Goal: Information Seeking & Learning: Learn about a topic

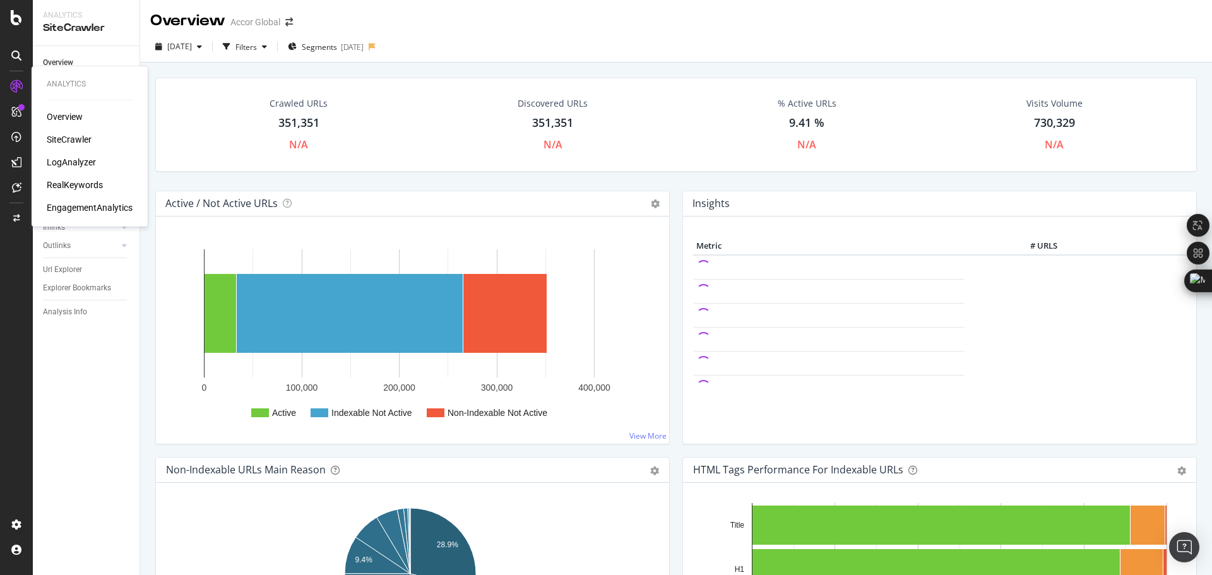
click at [80, 187] on div "RealKeywords" at bounding box center [75, 185] width 56 height 13
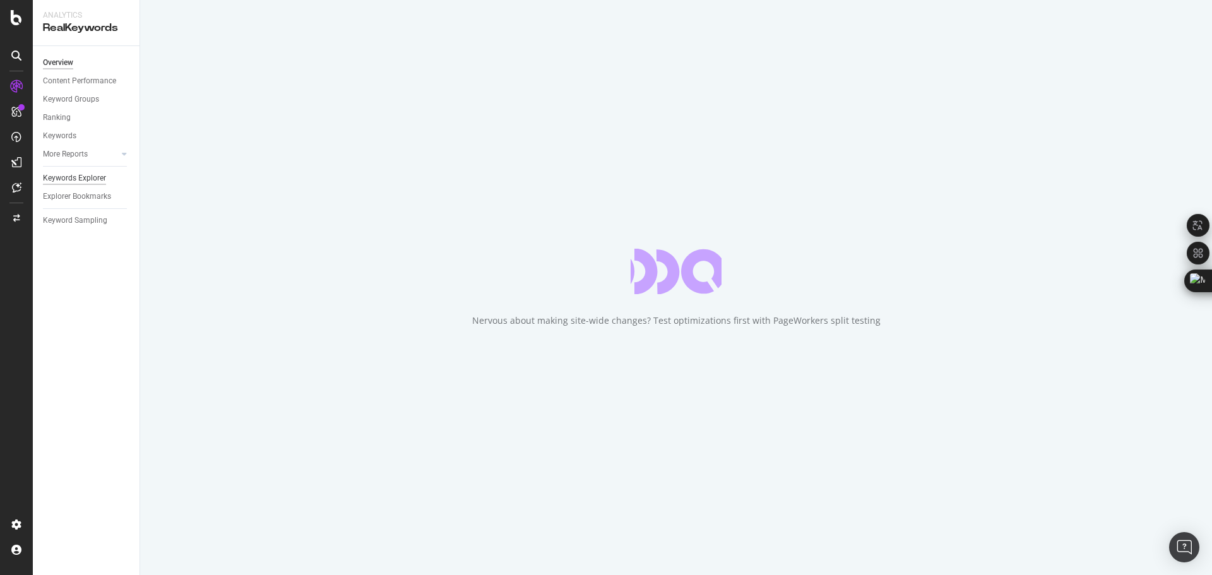
click at [88, 176] on div "Keywords Explorer" at bounding box center [74, 178] width 63 height 13
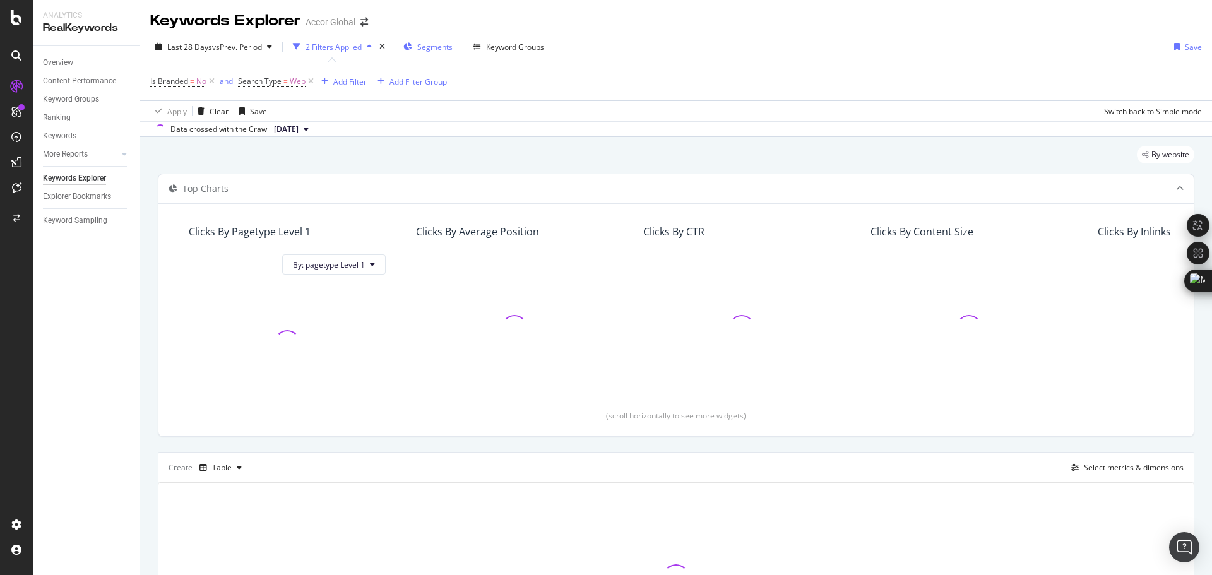
click at [427, 42] on span "Segments" at bounding box center [434, 47] width 35 height 11
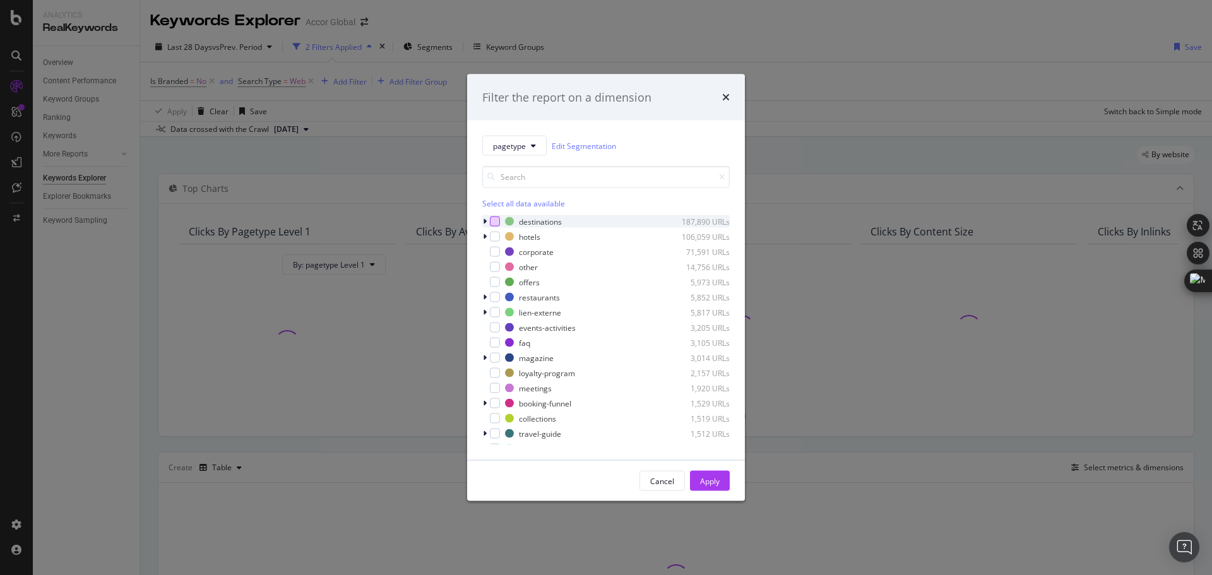
click at [492, 219] on div "modal" at bounding box center [495, 222] width 10 height 10
click at [484, 220] on icon "modal" at bounding box center [485, 222] width 4 height 8
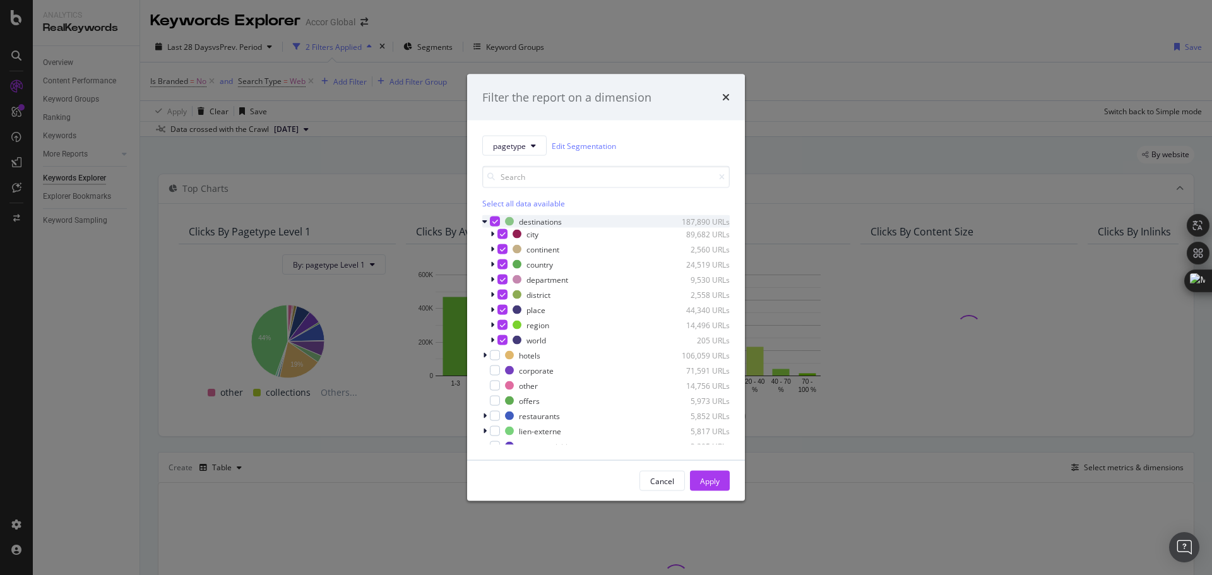
click at [484, 220] on icon "modal" at bounding box center [484, 222] width 5 height 8
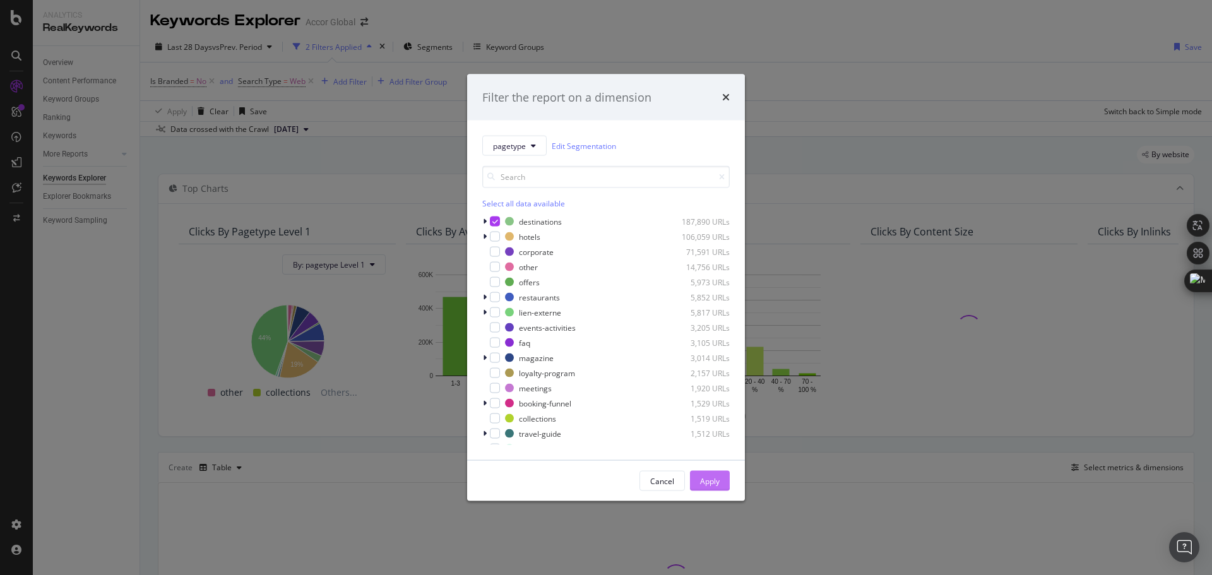
click at [722, 475] on button "Apply" at bounding box center [710, 481] width 40 height 20
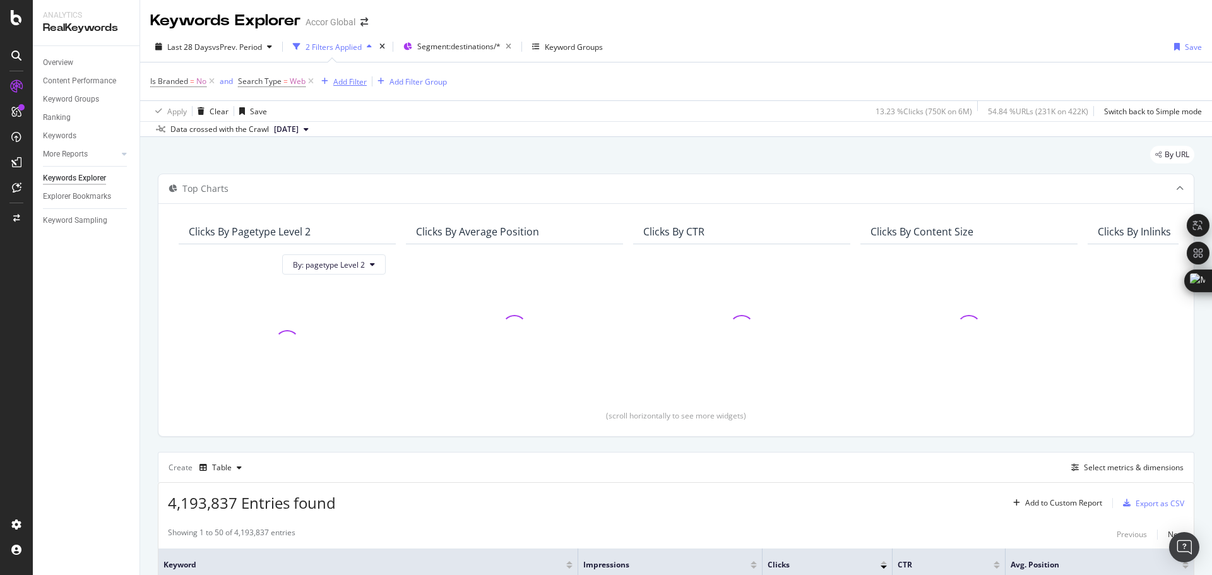
click at [343, 81] on div "Add Filter" at bounding box center [349, 81] width 33 height 11
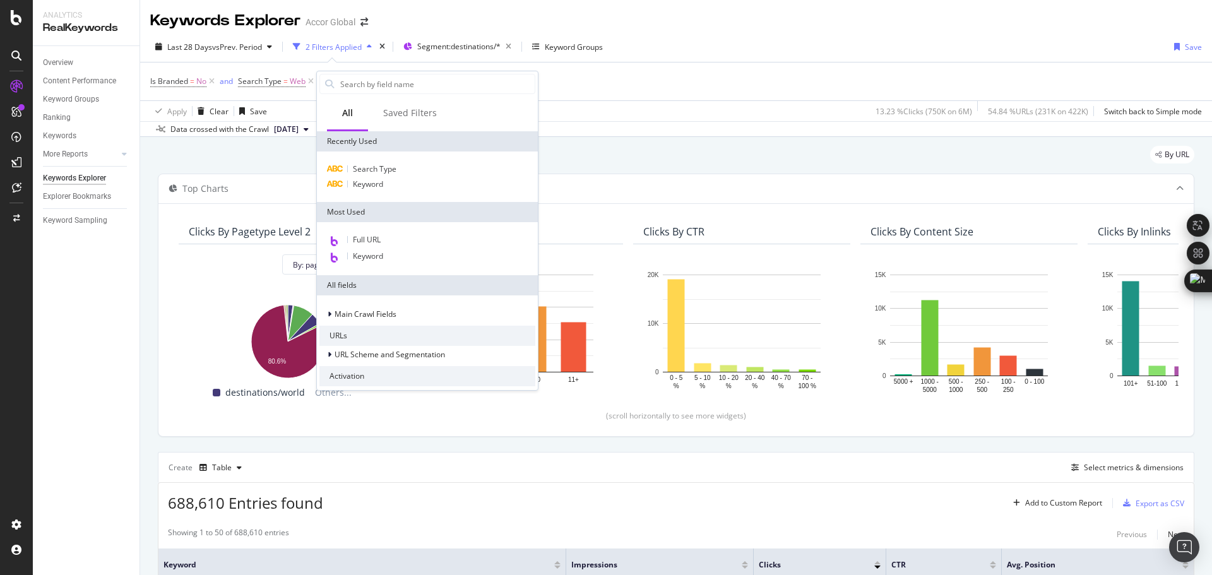
click at [256, 92] on div "Is Branded = No and Search Type = Web Add Filter Add Filter Group" at bounding box center [676, 82] width 1052 height 38
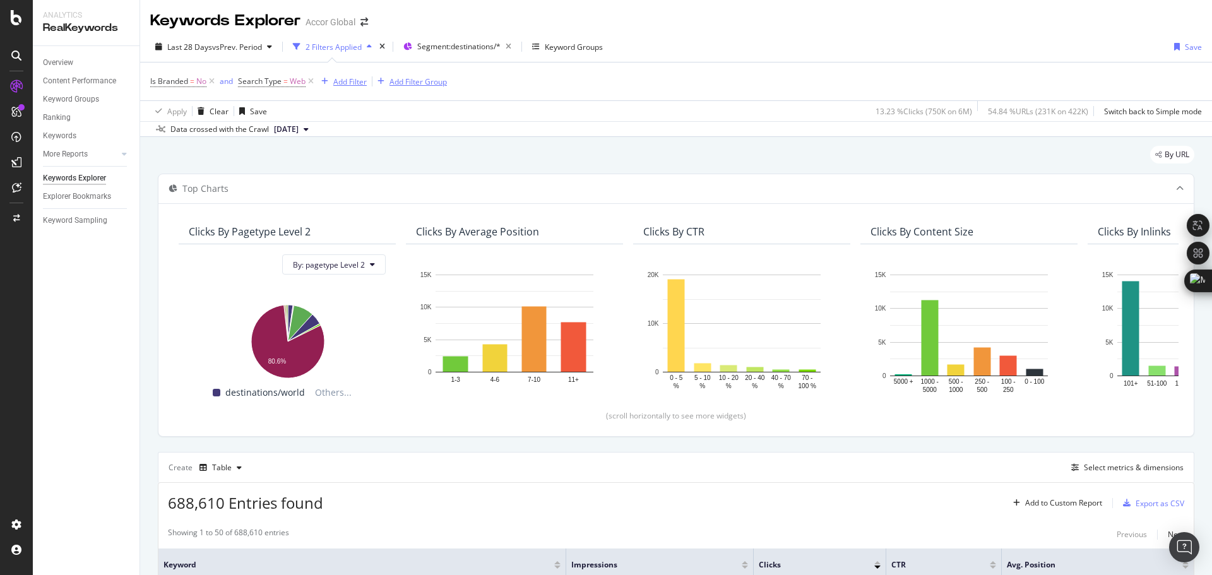
drag, startPoint x: 408, startPoint y: 83, endPoint x: 365, endPoint y: 84, distance: 43.6
click at [365, 84] on div "Add Filter Add Filter Group" at bounding box center [381, 81] width 131 height 15
click at [343, 80] on div "Add Filter" at bounding box center [349, 81] width 33 height 11
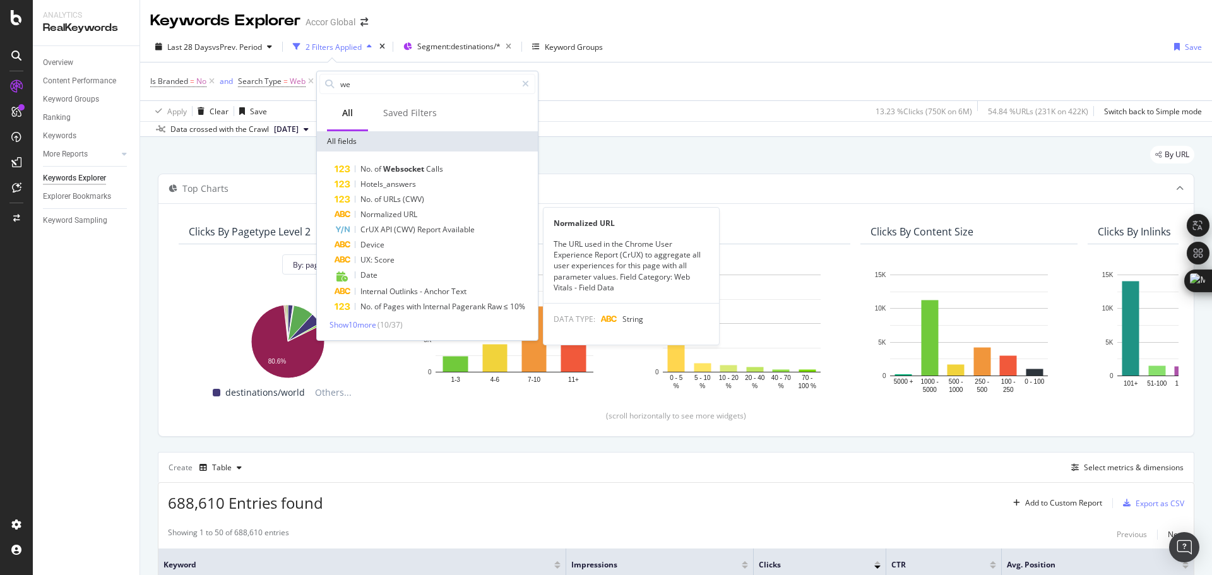
type input "w"
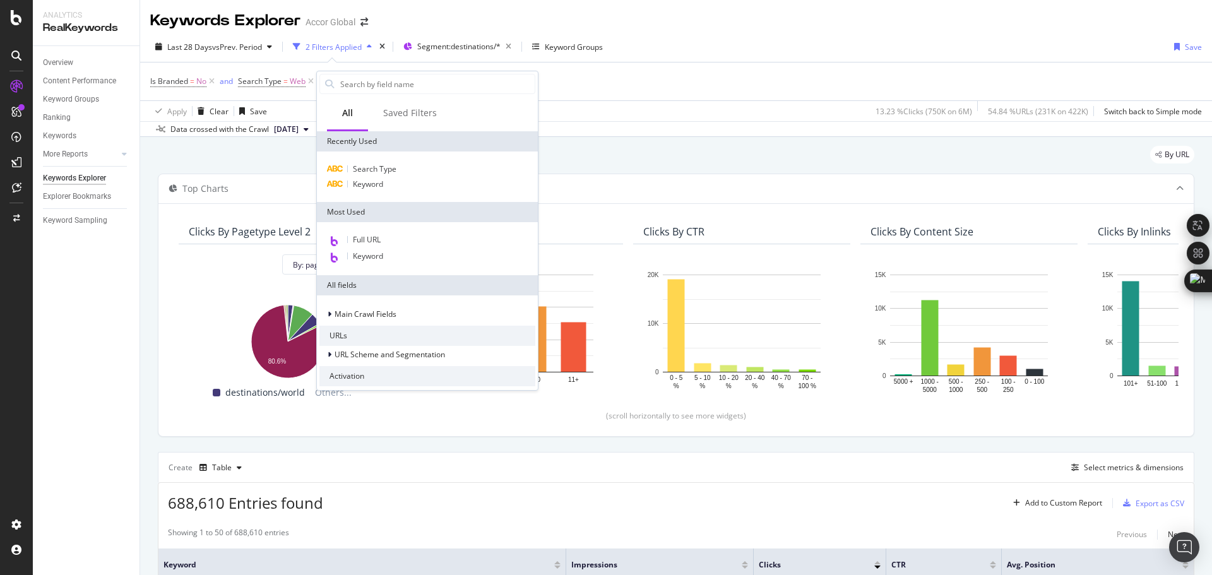
click at [628, 93] on div "Is Branded = No and Search Type = Web Add Filter Add Filter Group" at bounding box center [676, 82] width 1052 height 38
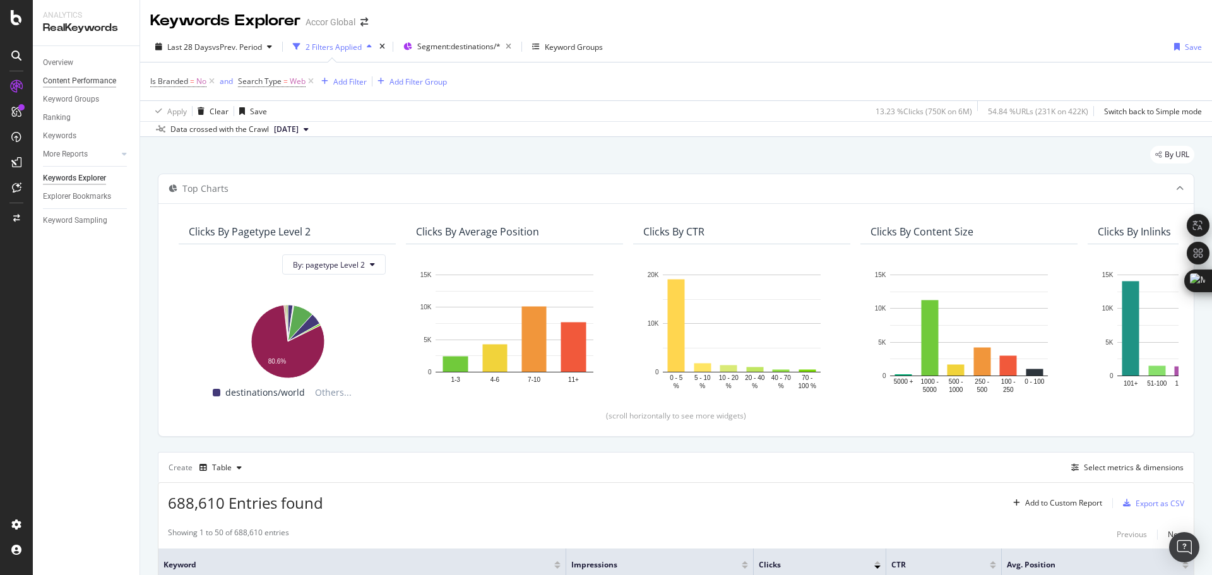
click at [89, 84] on div "Content Performance" at bounding box center [79, 81] width 73 height 13
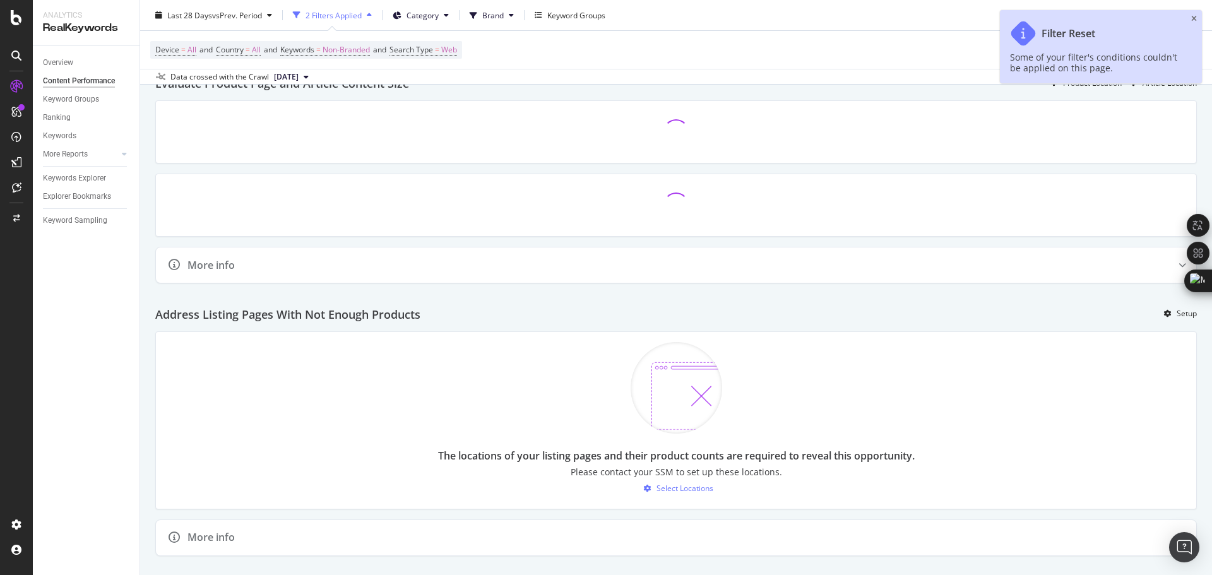
scroll to position [914, 0]
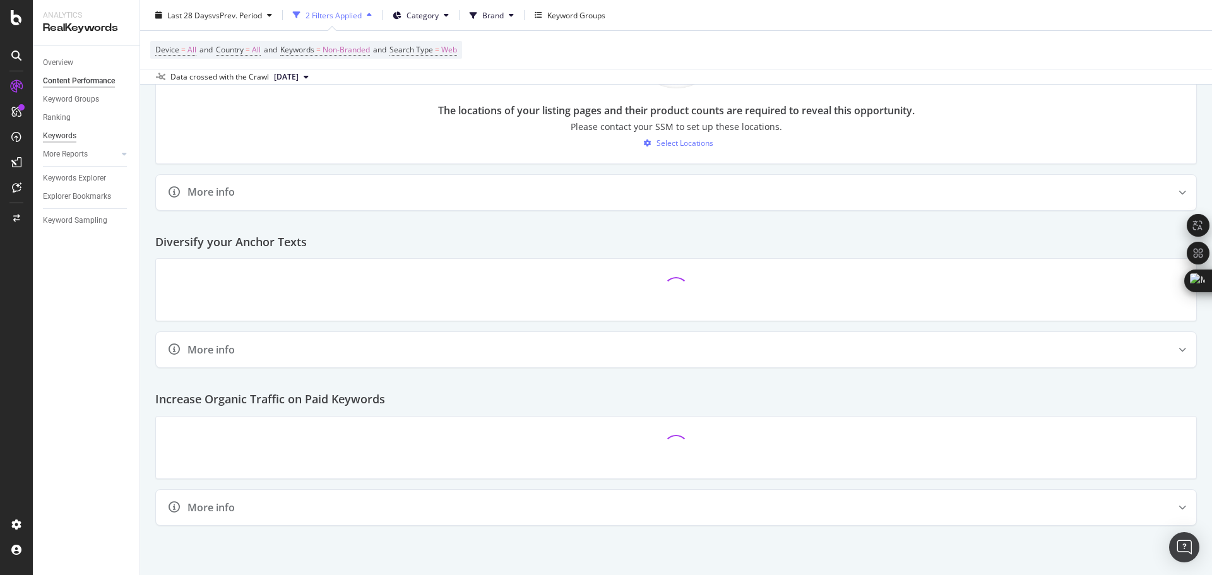
click at [66, 133] on div "Keywords" at bounding box center [59, 135] width 33 height 13
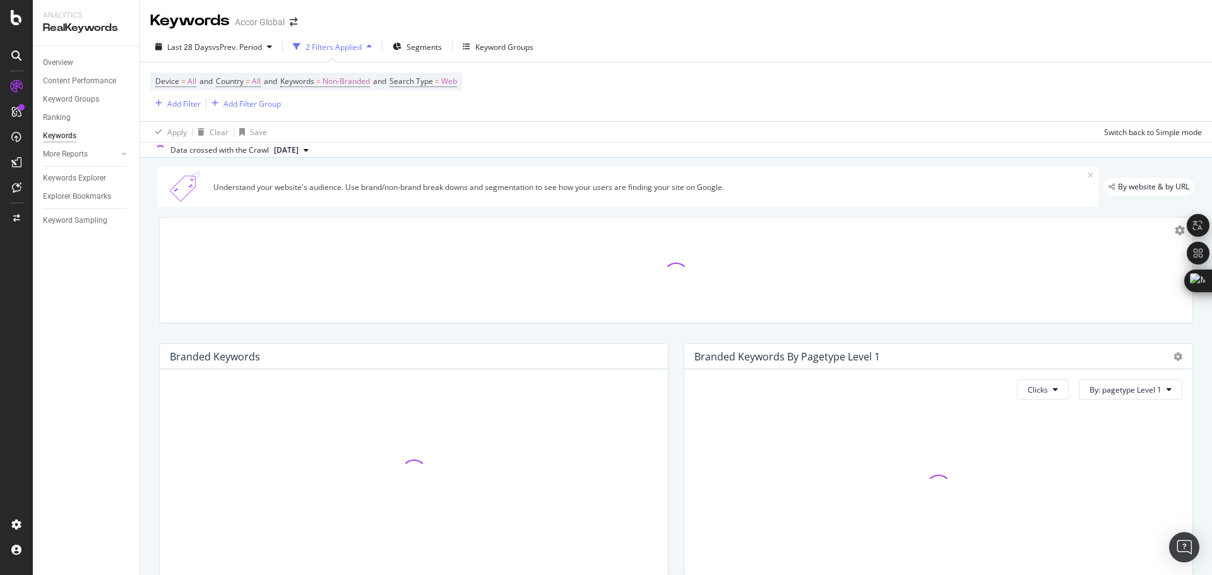
scroll to position [307, 0]
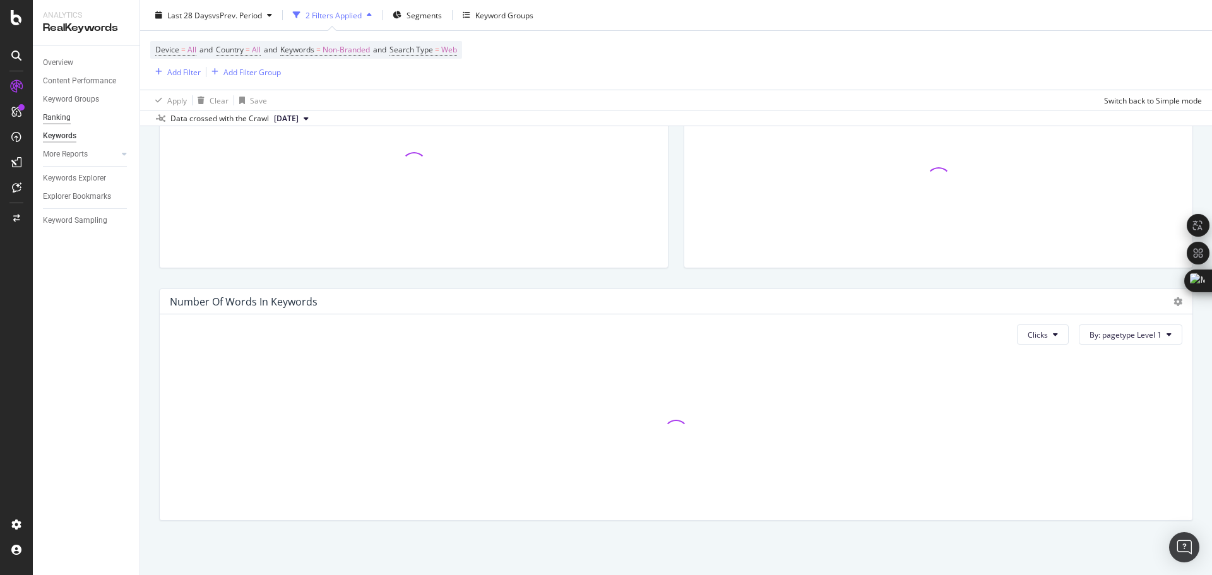
click at [59, 116] on div "Ranking" at bounding box center [57, 117] width 28 height 13
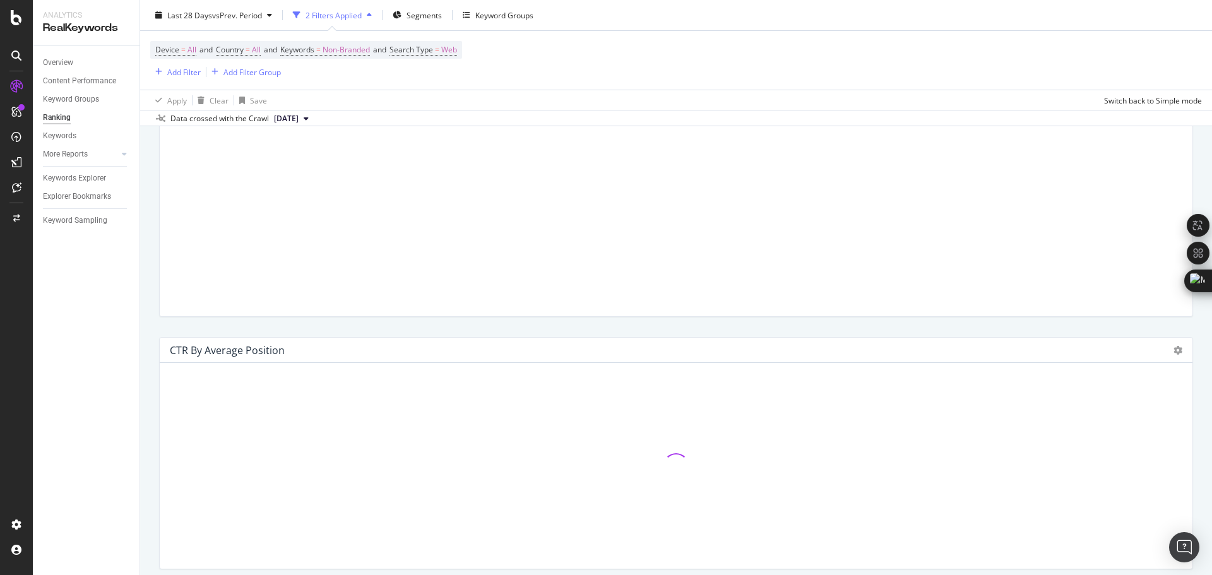
scroll to position [1191, 0]
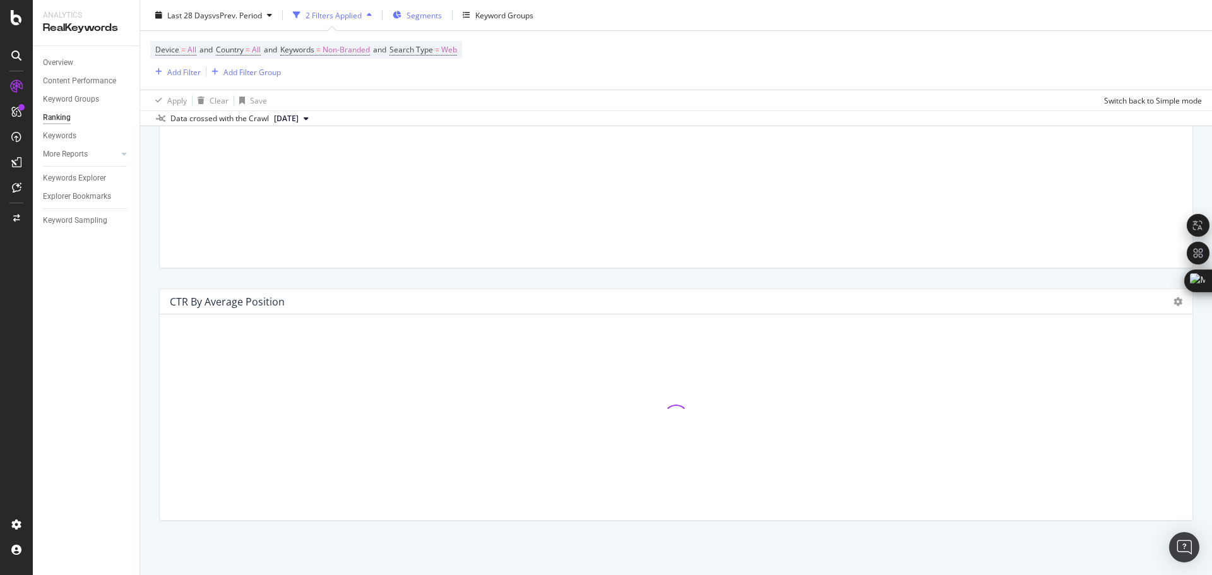
click at [431, 16] on span "Segments" at bounding box center [424, 14] width 35 height 11
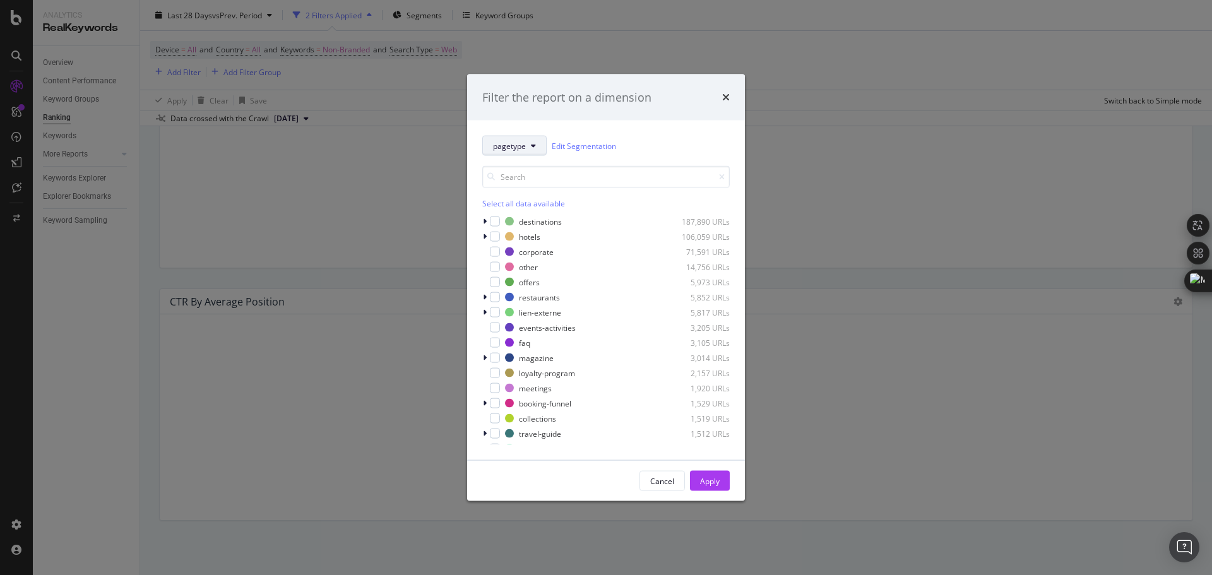
click at [504, 144] on span "pagetype" at bounding box center [509, 145] width 33 height 11
click at [658, 137] on div "pagetype Edit Segmentation" at bounding box center [605, 146] width 247 height 20
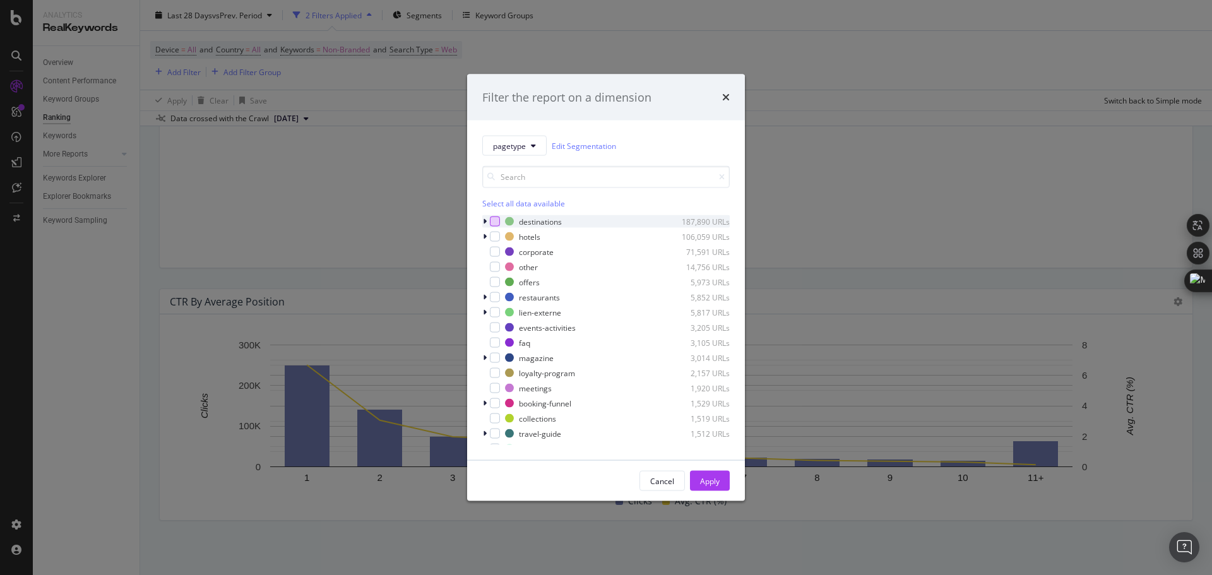
click at [492, 218] on div "modal" at bounding box center [495, 222] width 10 height 10
click at [498, 145] on span "pagetype" at bounding box center [509, 145] width 33 height 11
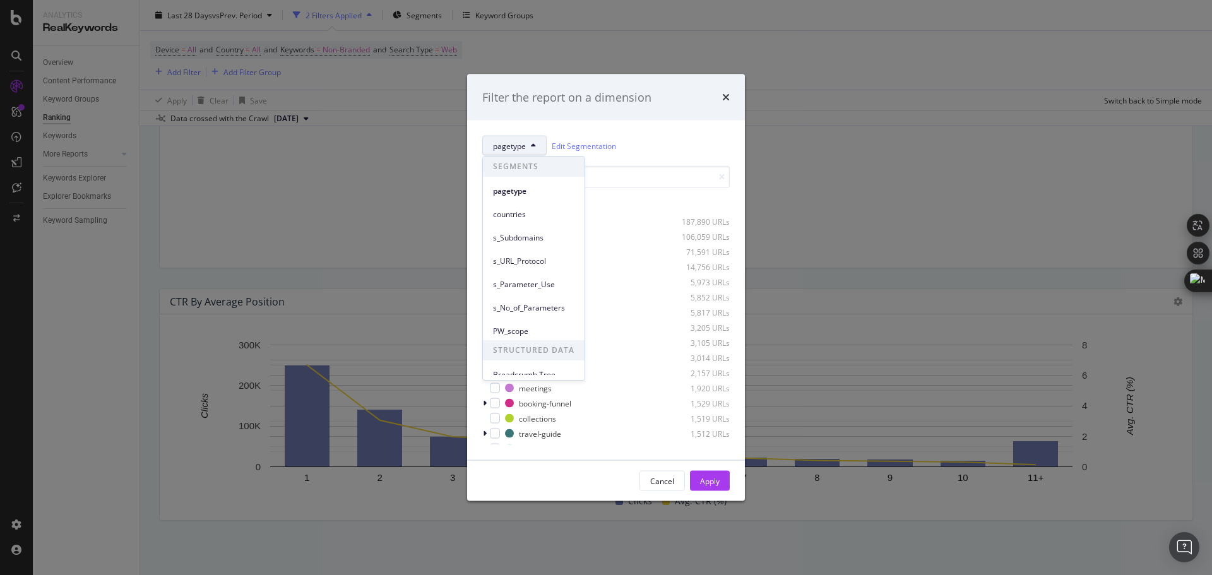
click at [498, 145] on span "pagetype" at bounding box center [509, 145] width 33 height 11
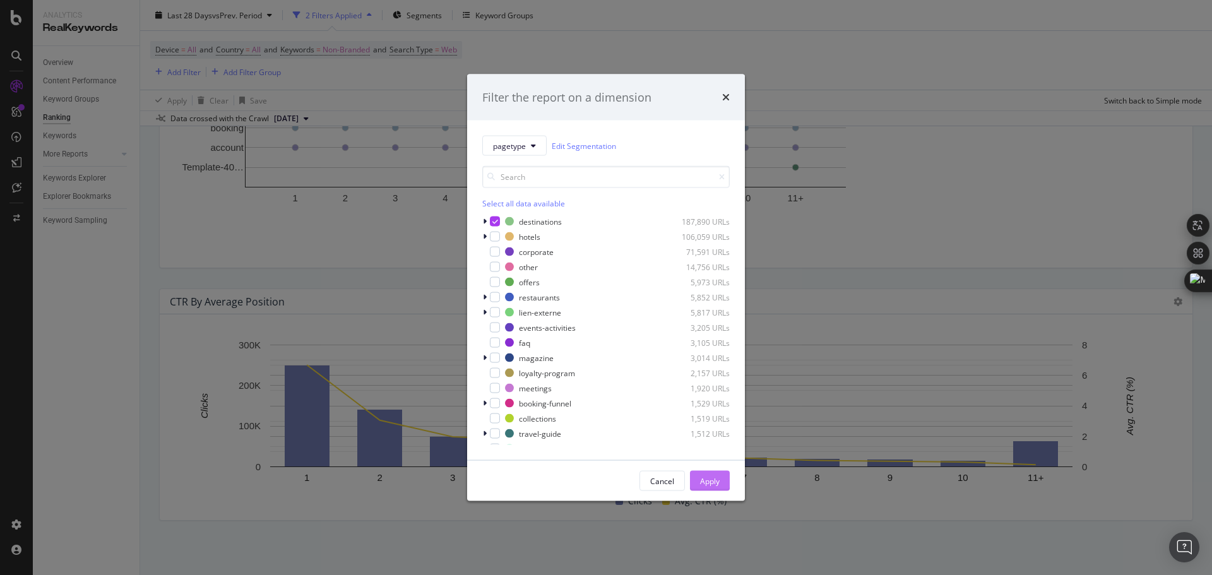
click at [706, 483] on div "Apply" at bounding box center [710, 480] width 20 height 11
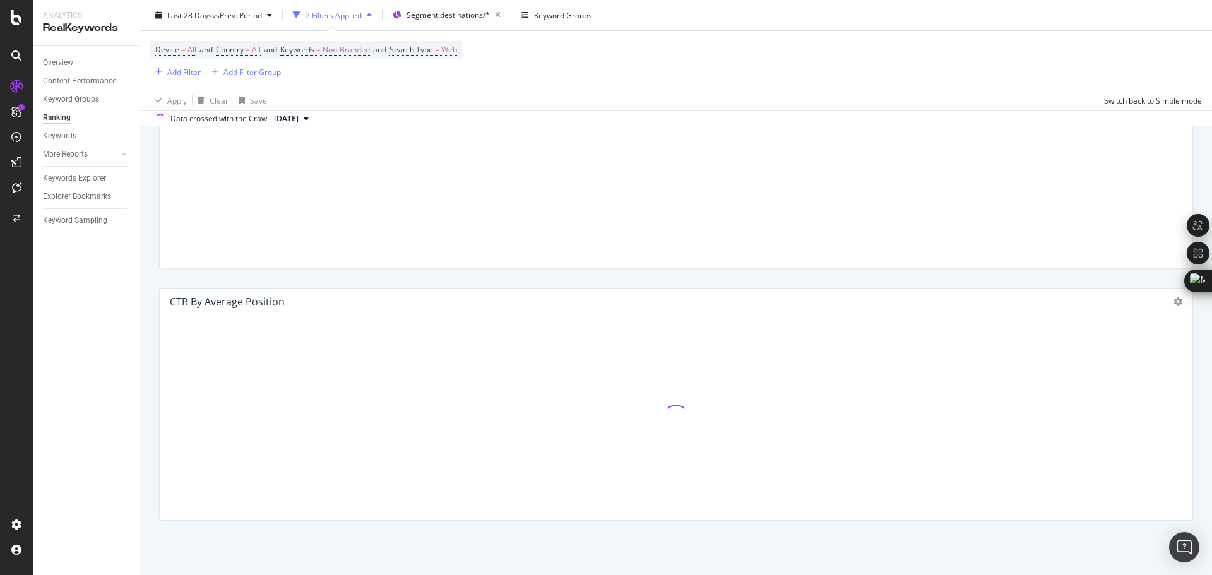
click at [178, 71] on div "Add Filter" at bounding box center [183, 71] width 33 height 11
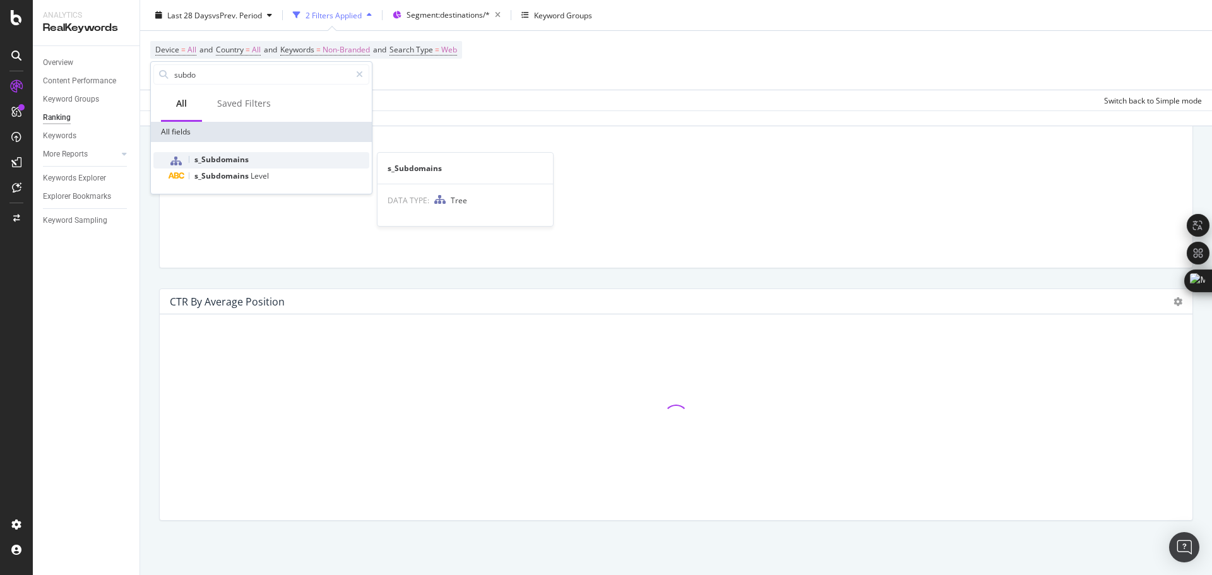
type input "subdo"
click at [213, 156] on span "s_Subdomains" at bounding box center [221, 159] width 54 height 11
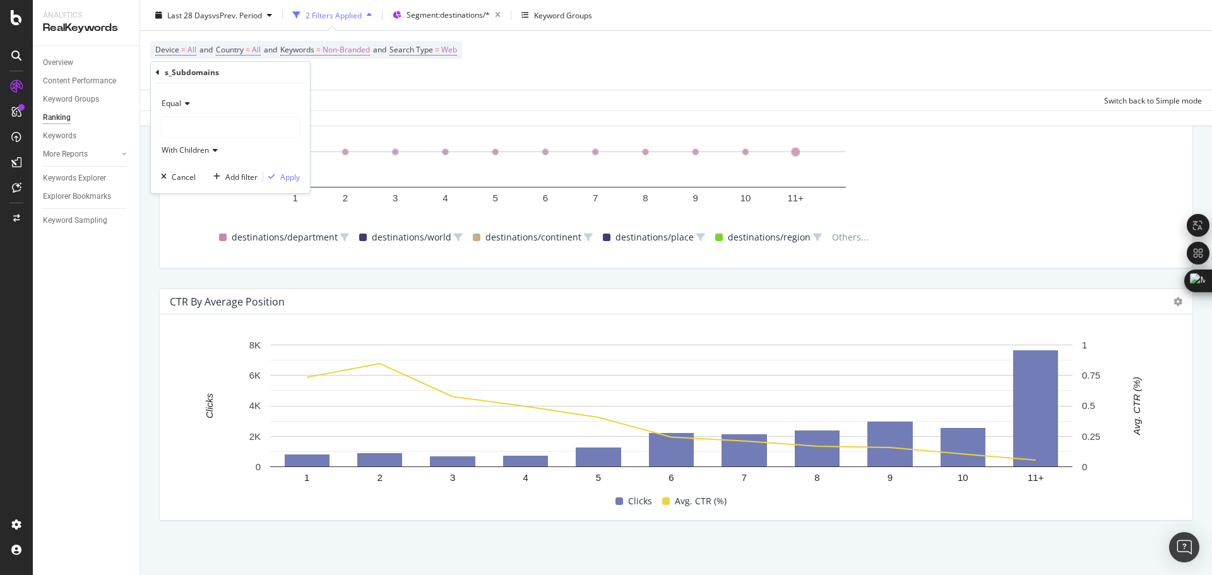
click at [191, 128] on div at bounding box center [231, 127] width 138 height 20
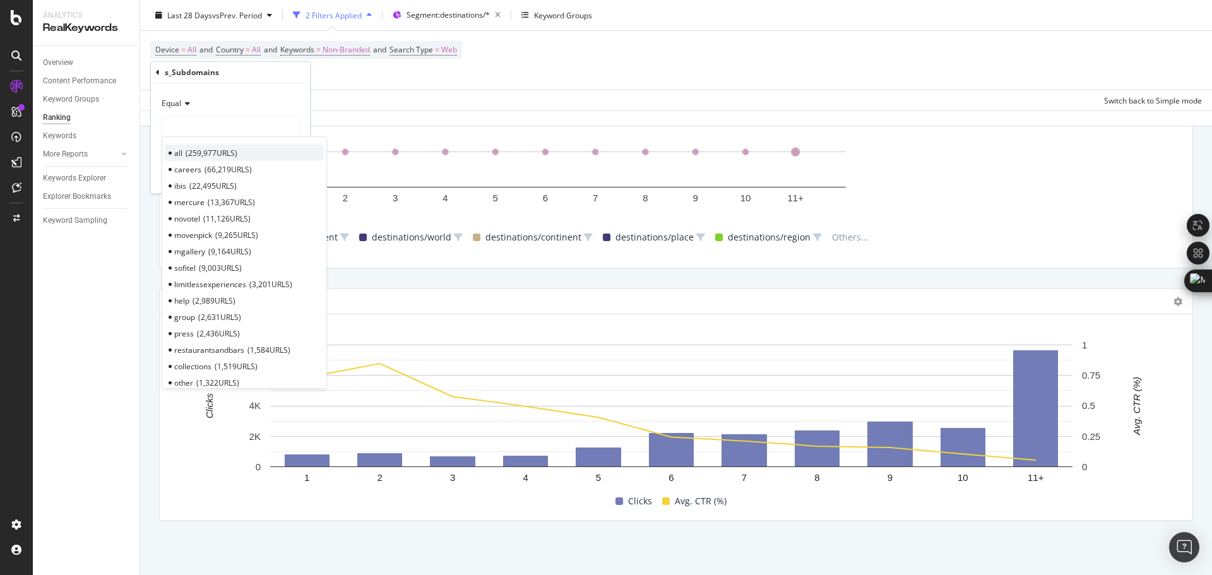
click at [208, 158] on span "259,977 URLS" at bounding box center [212, 153] width 52 height 11
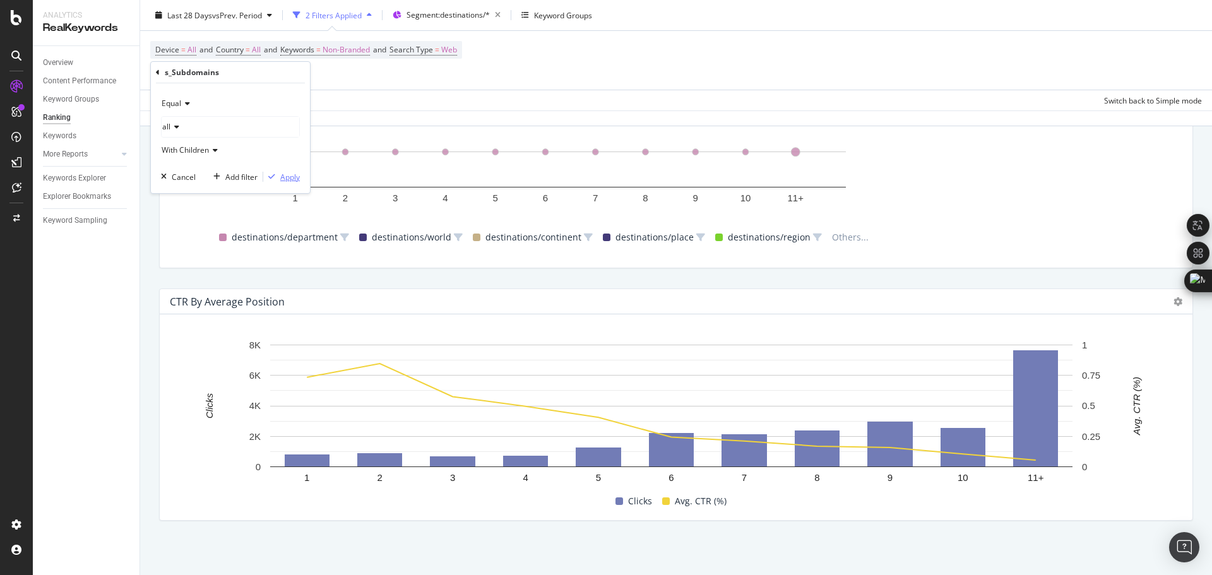
click at [275, 174] on div "button" at bounding box center [271, 177] width 17 height 8
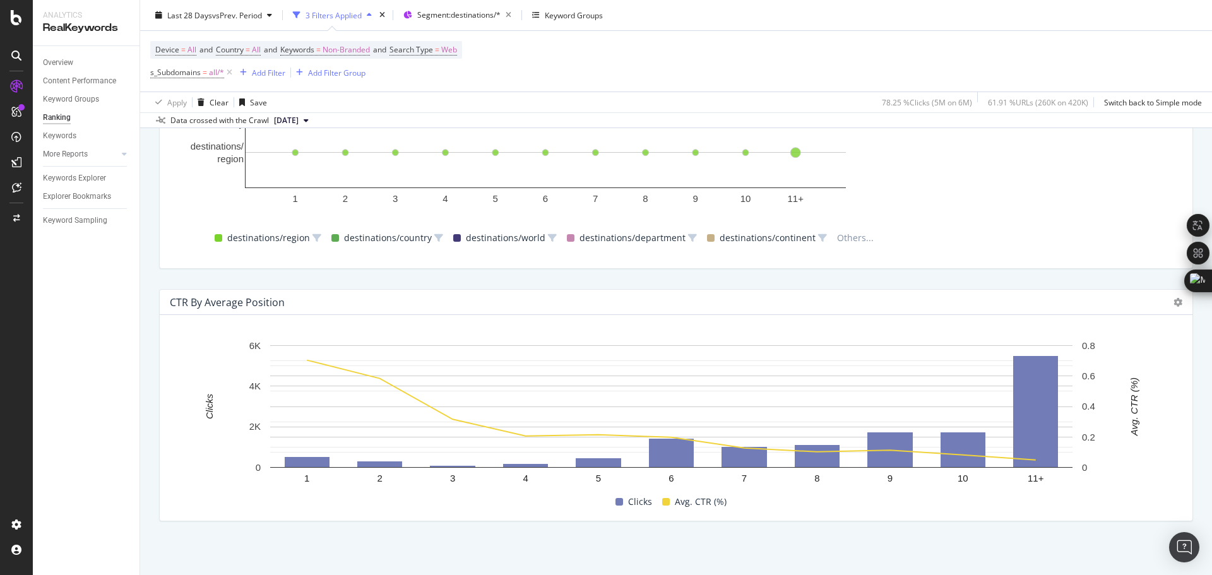
scroll to position [1193, 0]
click at [225, 11] on span "vs Prev. Period" at bounding box center [237, 14] width 50 height 11
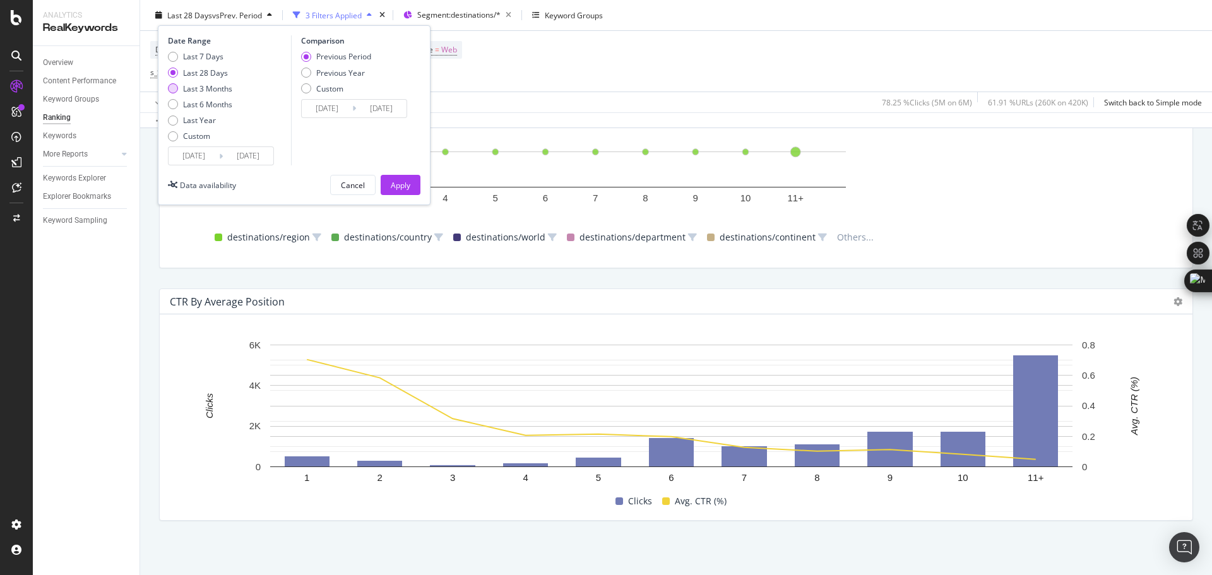
click at [207, 88] on div "Last 3 Months" at bounding box center [207, 88] width 49 height 11
type input "[DATE]"
click at [389, 177] on button "Apply" at bounding box center [401, 185] width 40 height 20
